Goal: Task Accomplishment & Management: Manage account settings

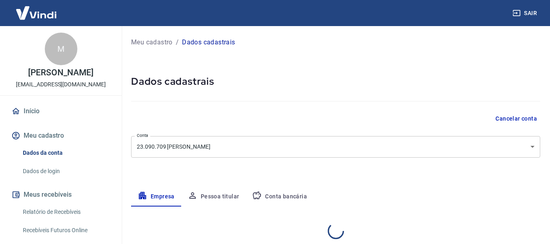
select select "SC"
select select "business"
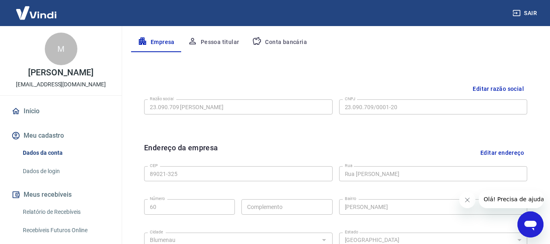
click at [285, 43] on button "Conta bancária" at bounding box center [280, 43] width 68 height 20
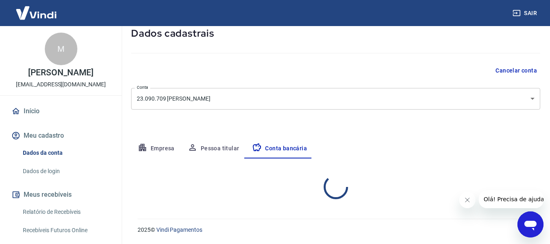
select select "1"
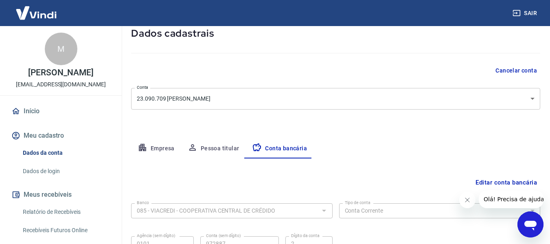
scroll to position [127, 0]
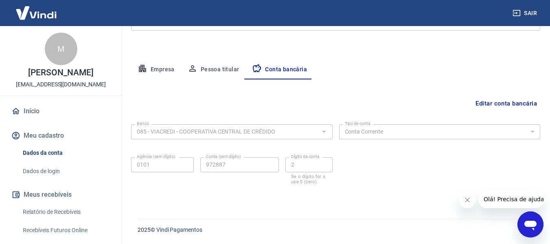
click at [392, 169] on div "Banco 085 - VIACREDI - COOPERATIVA CENTRAL DE CRÉDIDO Banco Tipo de conta Conta…" at bounding box center [335, 153] width 409 height 65
drag, startPoint x: 464, startPoint y: 201, endPoint x: 461, endPoint y: 196, distance: 6.1
click at [465, 201] on icon "Fechar mensagem da empresa" at bounding box center [467, 200] width 7 height 7
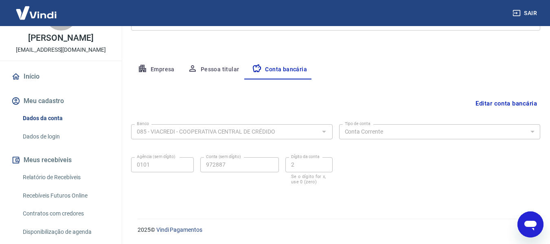
scroll to position [36, 0]
